Goal: Task Accomplishment & Management: Manage account settings

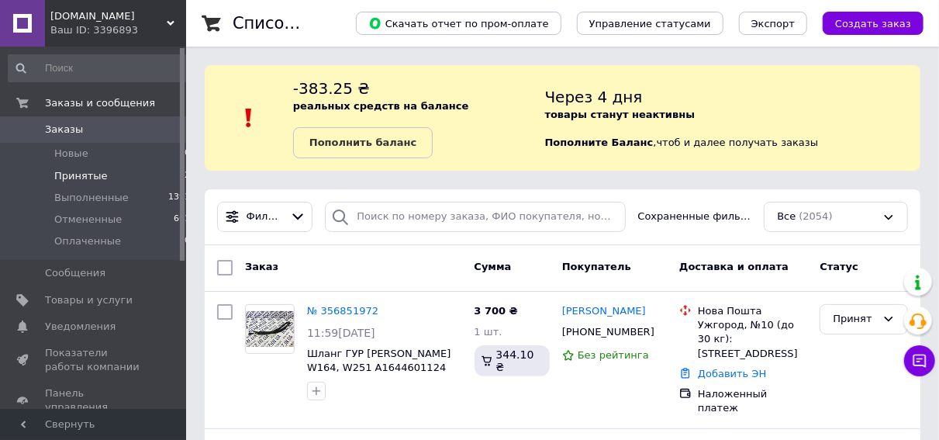
click at [95, 180] on span "Принятые" at bounding box center [80, 176] width 53 height 14
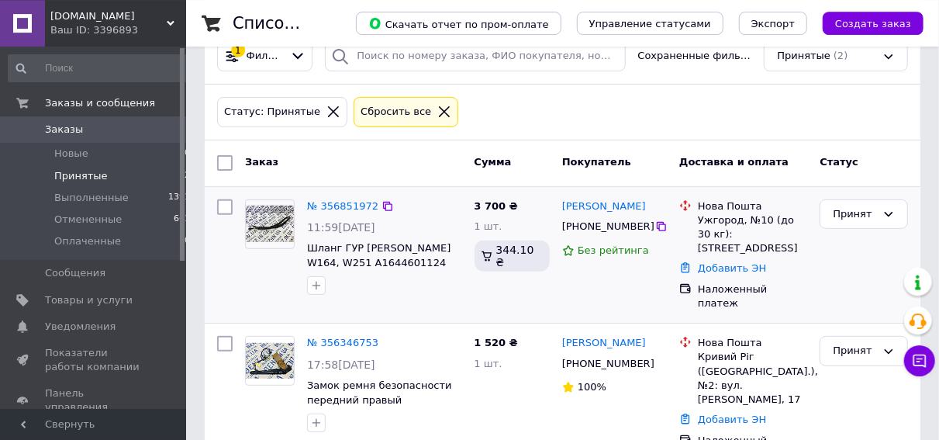
scroll to position [183, 0]
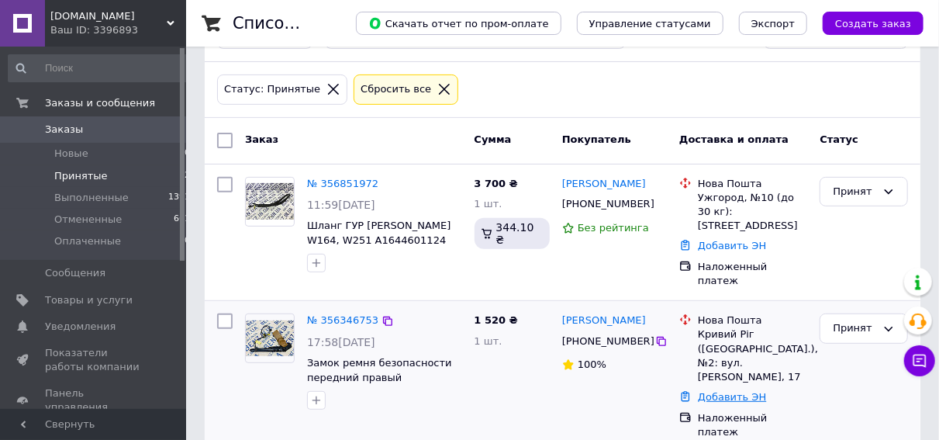
click at [709, 391] on link "Добавить ЭН" at bounding box center [732, 397] width 68 height 12
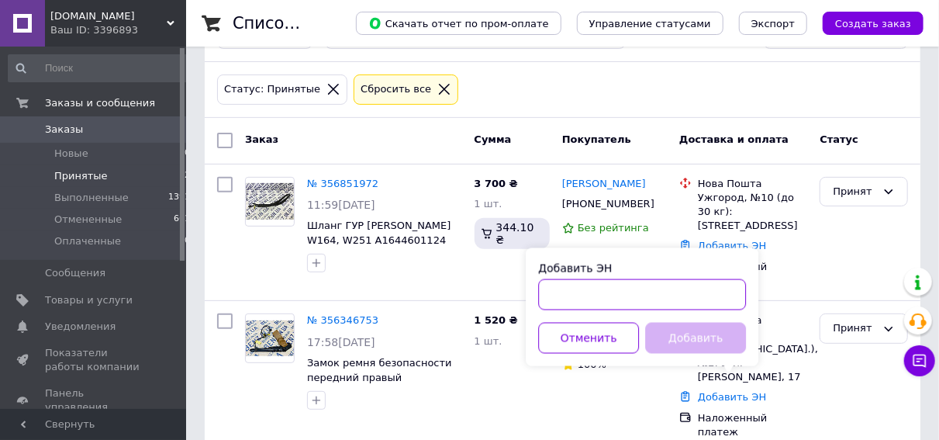
click at [571, 291] on input "Добавить ЭН" at bounding box center [642, 294] width 208 height 31
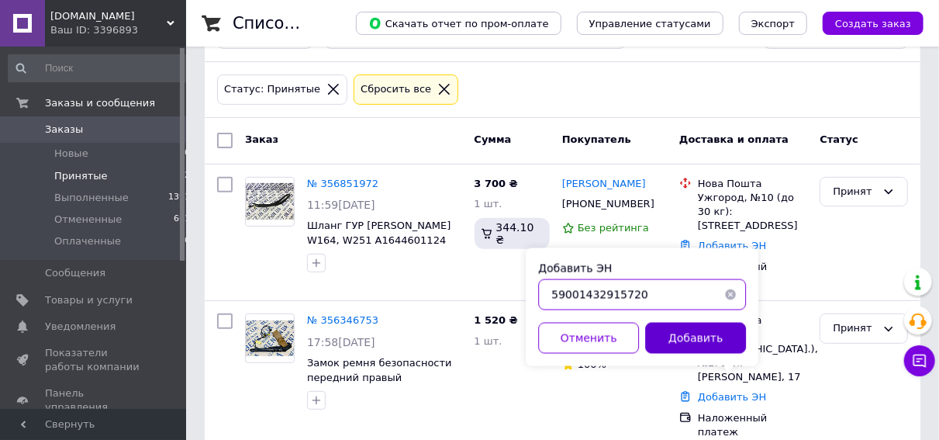
type input "59001432915720"
click at [709, 340] on button "Добавить" at bounding box center [695, 337] width 101 height 31
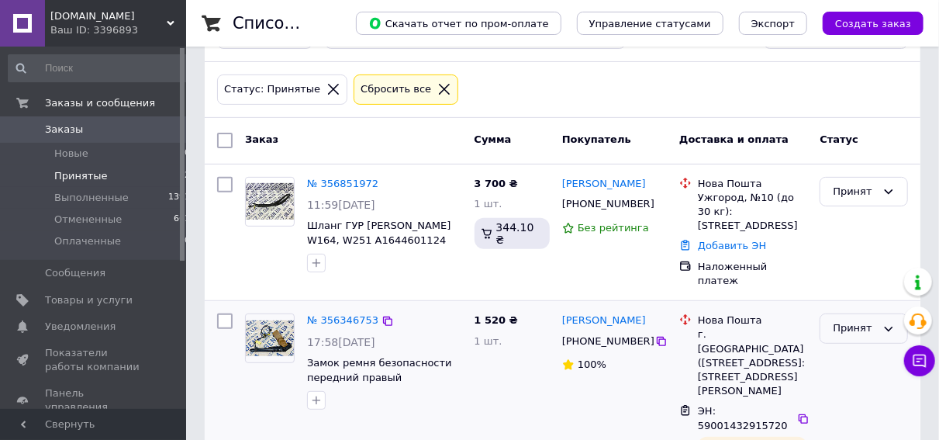
click at [891, 326] on icon at bounding box center [889, 328] width 9 height 5
click at [871, 347] on li "Выполнен" at bounding box center [863, 361] width 87 height 29
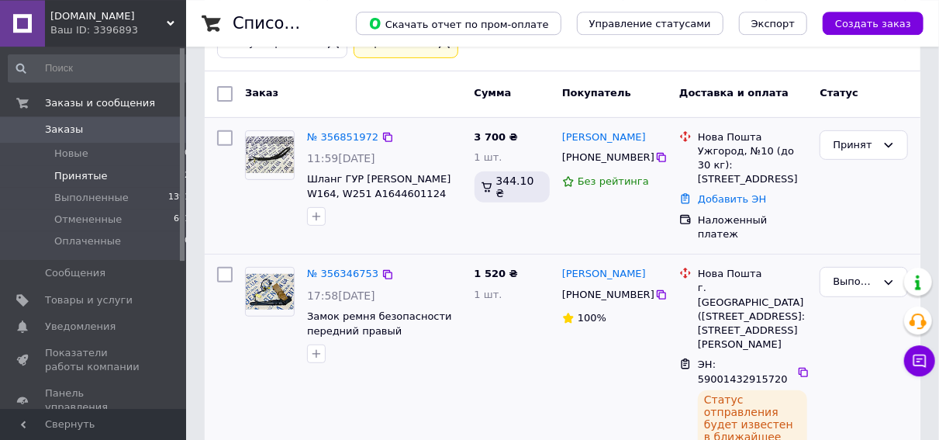
scroll to position [256, 0]
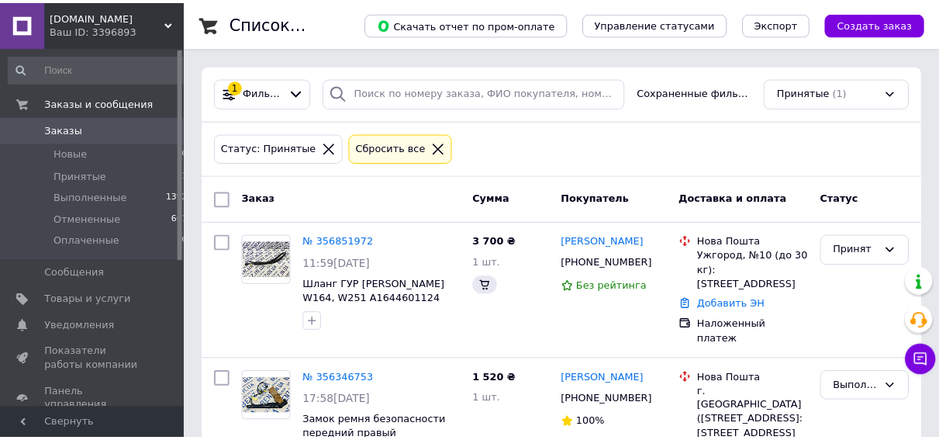
scroll to position [132, 0]
